Goal: Transaction & Acquisition: Book appointment/travel/reservation

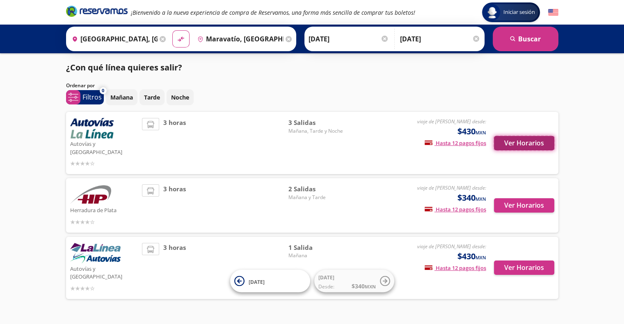
click at [530, 139] on button "Ver Horarios" at bounding box center [524, 143] width 60 height 14
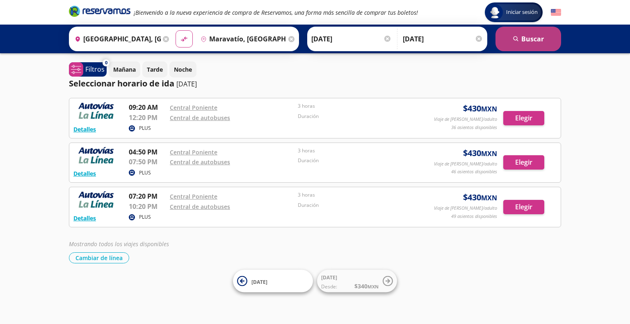
click at [528, 43] on button "search [GEOGRAPHIC_DATA]" at bounding box center [528, 39] width 66 height 25
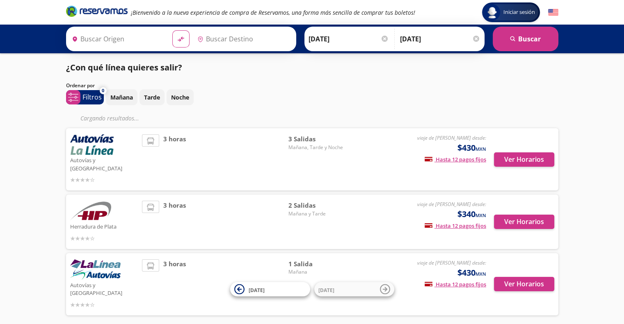
type input "[GEOGRAPHIC_DATA], [GEOGRAPHIC_DATA]"
type input "Maravatío, [GEOGRAPHIC_DATA]"
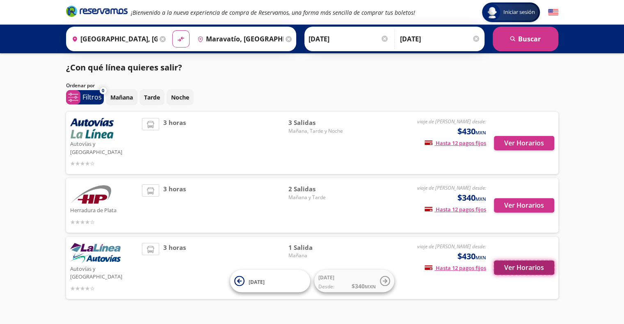
click at [526, 261] on button "Ver Horarios" at bounding box center [524, 268] width 60 height 14
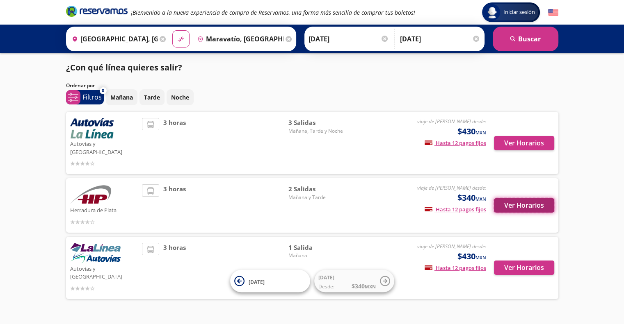
click at [517, 198] on button "Ver Horarios" at bounding box center [524, 205] width 60 height 14
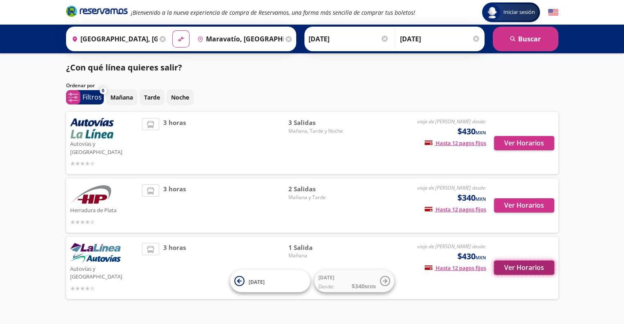
click at [526, 261] on button "Ver Horarios" at bounding box center [524, 268] width 60 height 14
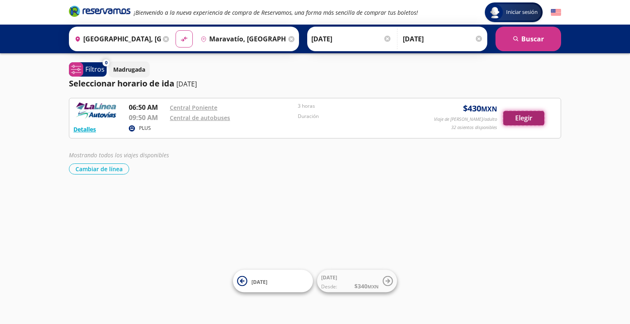
click at [525, 118] on button "Elegir" at bounding box center [523, 118] width 41 height 14
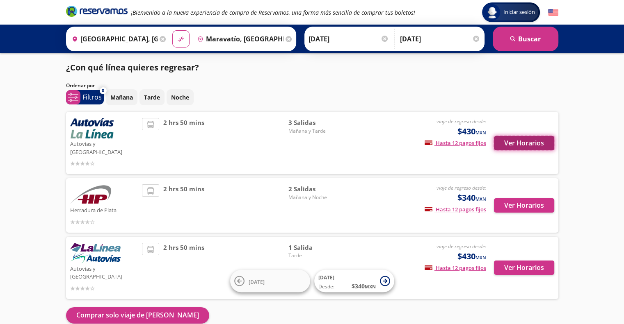
click at [515, 141] on button "Ver Horarios" at bounding box center [524, 143] width 60 height 14
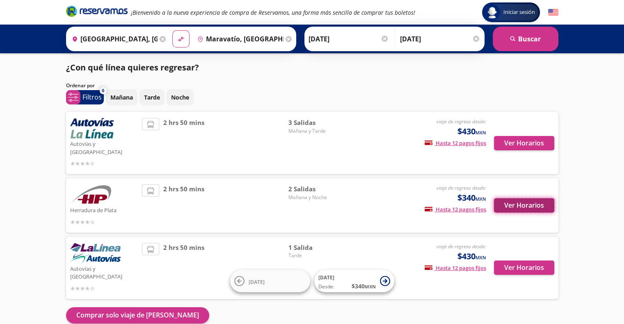
click at [518, 198] on button "Ver Horarios" at bounding box center [524, 205] width 60 height 14
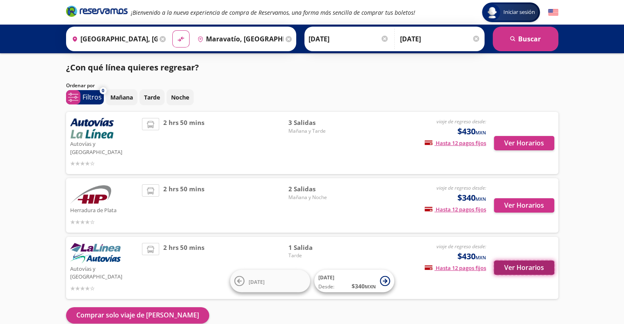
click at [515, 261] on button "Ver Horarios" at bounding box center [524, 268] width 60 height 14
